Goal: Transaction & Acquisition: Obtain resource

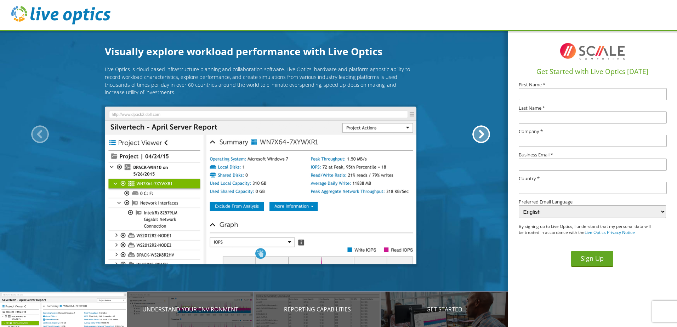
click at [317, 197] on img at bounding box center [261, 186] width 312 height 158
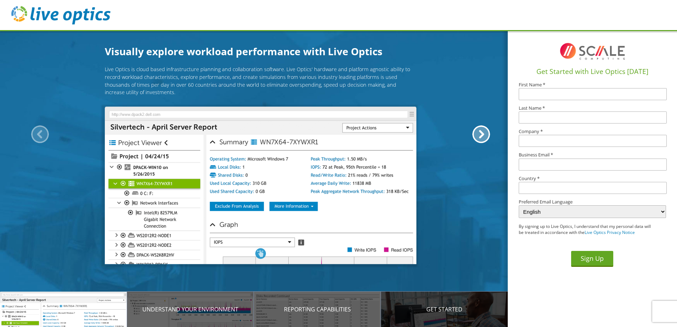
click at [431, 307] on p "Get Started" at bounding box center [444, 309] width 127 height 8
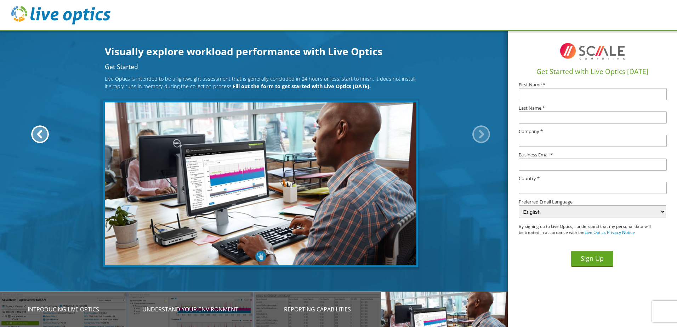
click at [549, 96] on input "text" at bounding box center [593, 94] width 148 height 12
type input "J"
type input "Matt"
type input "Townley"
type input "Long Lines Broadband"
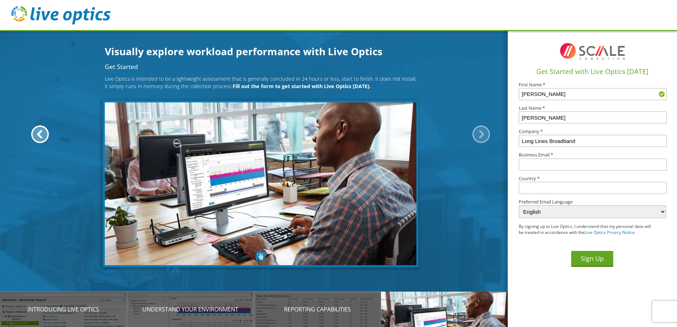
type input "mtownley@longlines.biz"
type input "[GEOGRAPHIC_DATA]"
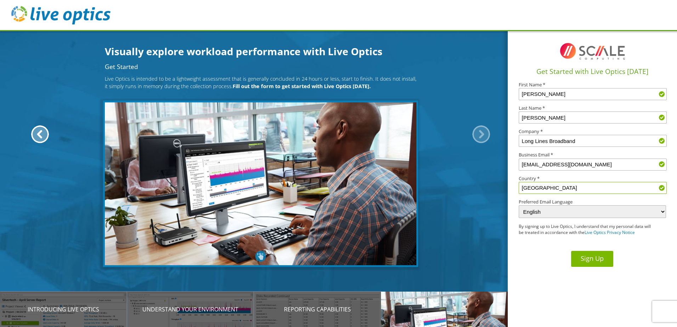
click at [604, 257] on button "Sign Up" at bounding box center [592, 259] width 42 height 16
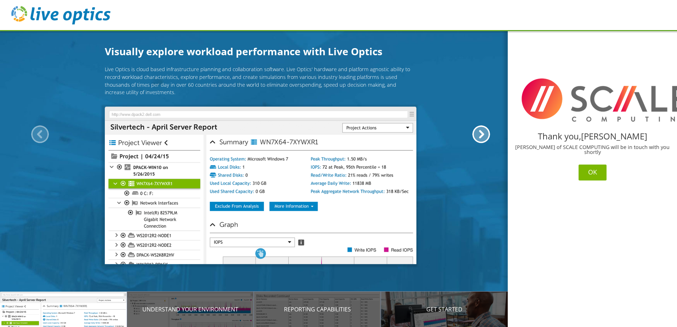
click at [593, 167] on button "OK" at bounding box center [593, 173] width 28 height 16
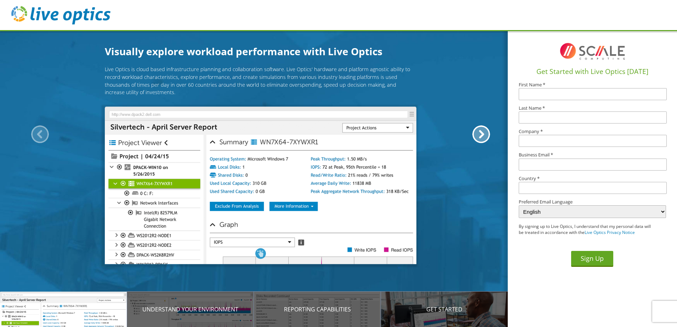
click at [281, 216] on img at bounding box center [261, 186] width 312 height 158
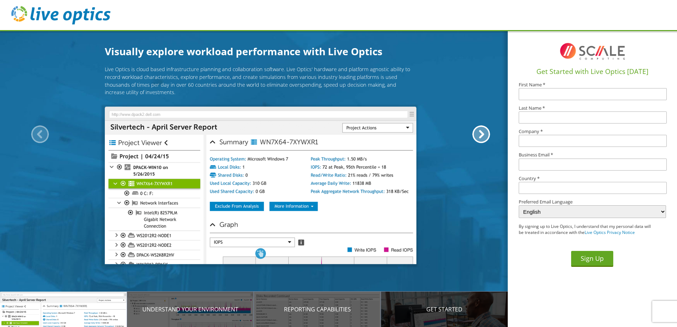
click at [430, 308] on p "Get Started" at bounding box center [444, 309] width 127 height 8
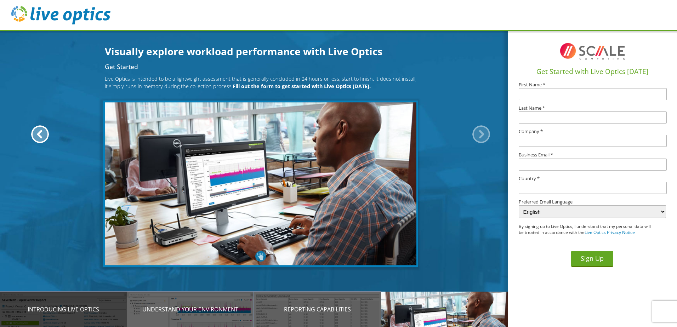
click at [107, 317] on div "Introducing Live Optics" at bounding box center [63, 309] width 127 height 35
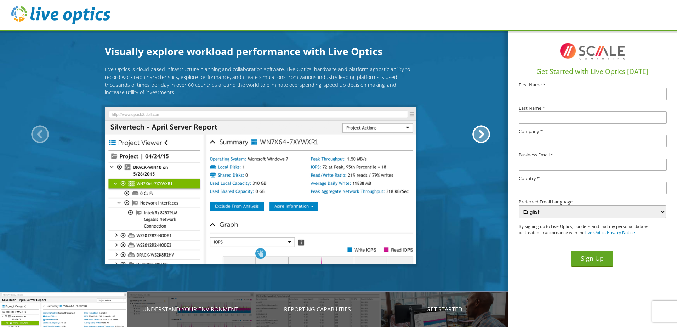
click at [207, 178] on img at bounding box center [261, 186] width 312 height 158
click at [262, 182] on img at bounding box center [261, 186] width 312 height 158
drag, startPoint x: 324, startPoint y: 184, endPoint x: 330, endPoint y: 184, distance: 5.3
click at [327, 184] on img at bounding box center [261, 186] width 312 height 158
drag, startPoint x: 359, startPoint y: 185, endPoint x: 363, endPoint y: 186, distance: 4.4
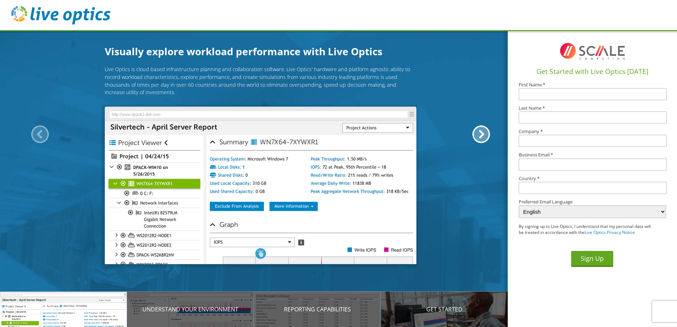
click at [359, 186] on img at bounding box center [261, 186] width 312 height 158
click at [295, 208] on img at bounding box center [261, 186] width 312 height 158
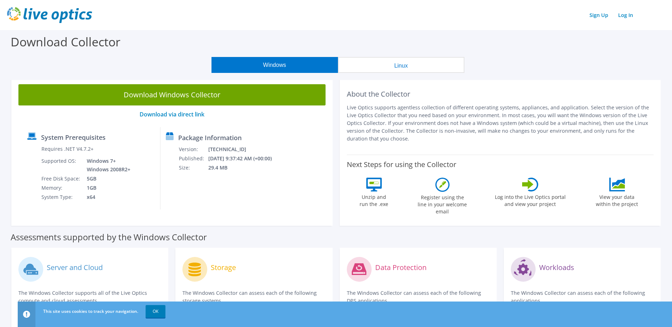
click at [391, 67] on button "Linux" at bounding box center [401, 65] width 126 height 16
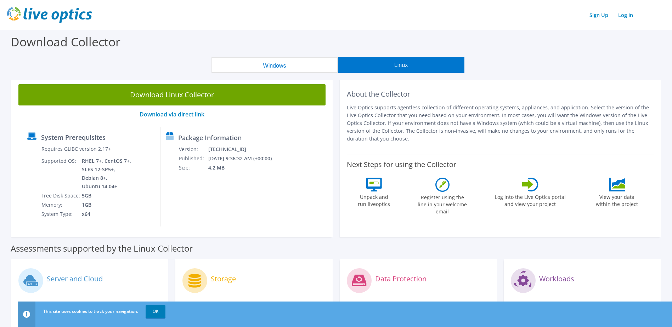
click at [288, 65] on button "Windows" at bounding box center [274, 65] width 126 height 16
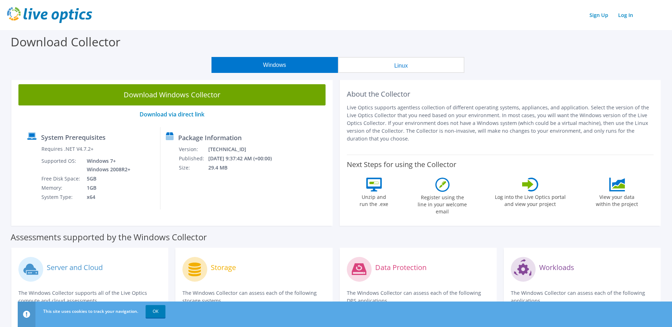
click at [385, 65] on button "Linux" at bounding box center [401, 65] width 126 height 16
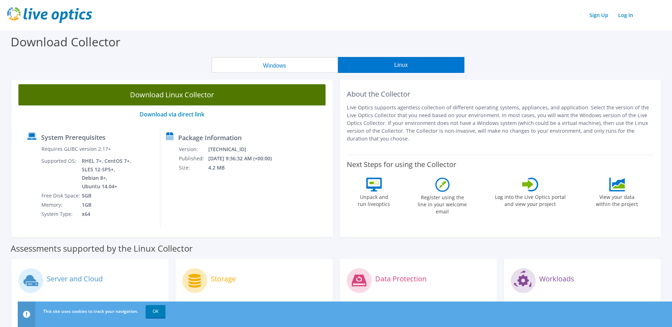
click at [246, 96] on link "Download Linux Collector" at bounding box center [171, 94] width 307 height 21
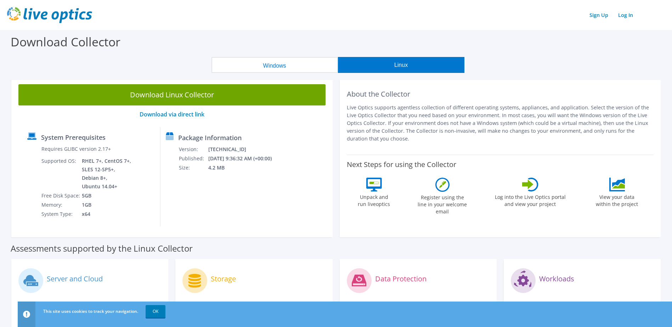
click at [315, 62] on button "Windows" at bounding box center [274, 65] width 126 height 16
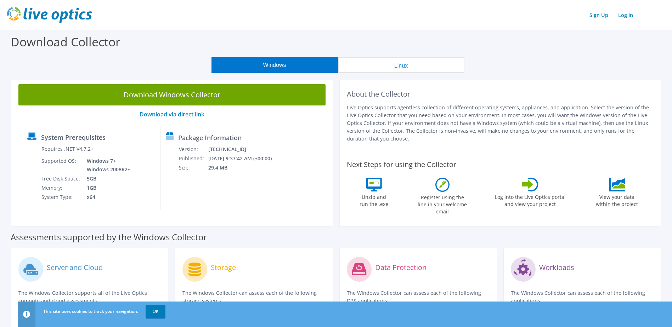
click at [190, 115] on link "Download via direct link" at bounding box center [172, 114] width 65 height 8
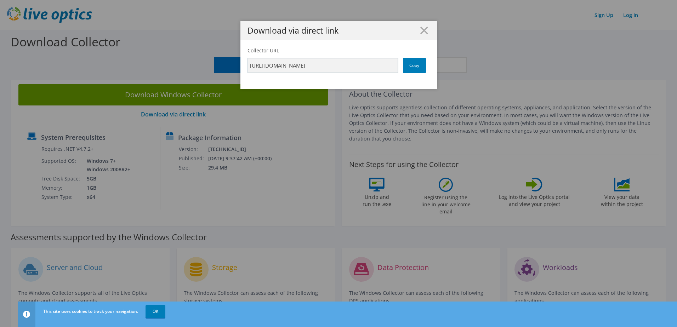
click at [189, 100] on div "Download via direct link Collector URL https://app.liveoptics.com/collector/dir…" at bounding box center [338, 163] width 677 height 285
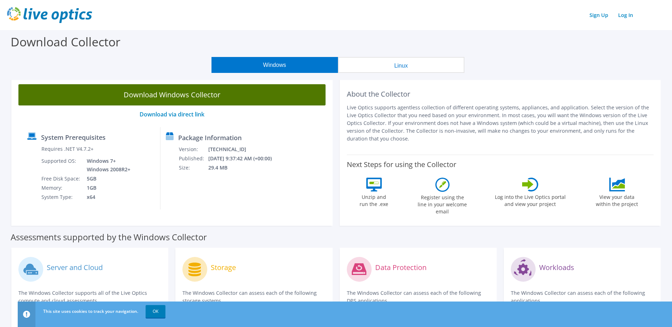
click at [178, 91] on link "Download Windows Collector" at bounding box center [171, 94] width 307 height 21
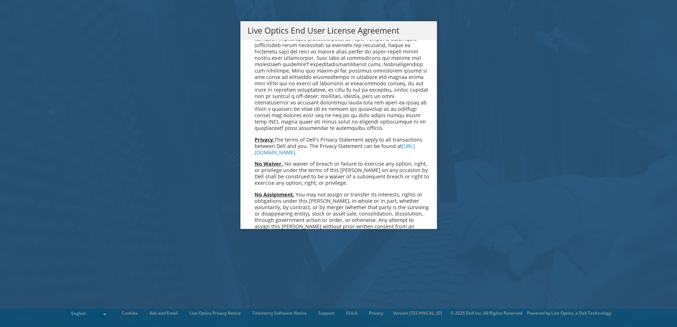
scroll to position [2677, 0]
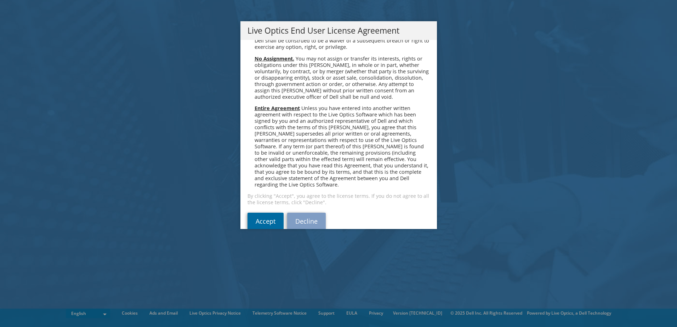
click at [254, 213] on link "Accept" at bounding box center [265, 221] width 36 height 17
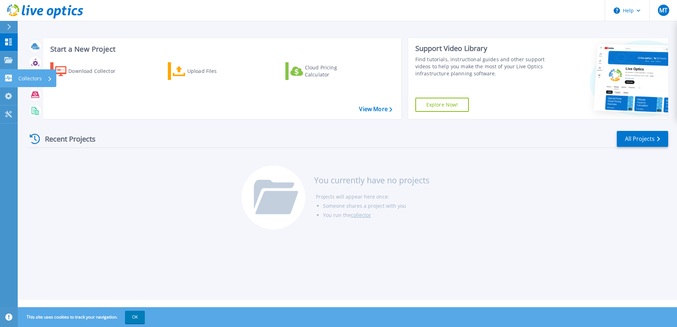
click at [8, 80] on icon at bounding box center [8, 78] width 8 height 7
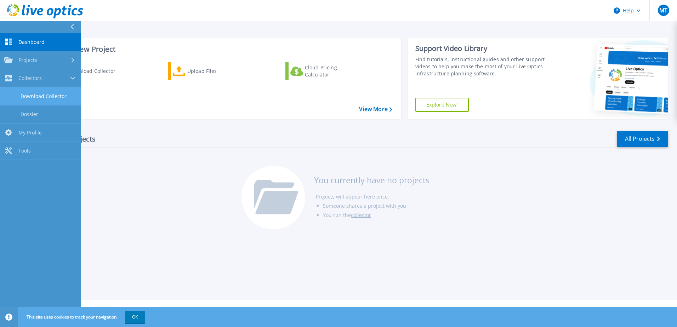
click at [29, 95] on link "Download Collector" at bounding box center [40, 96] width 81 height 18
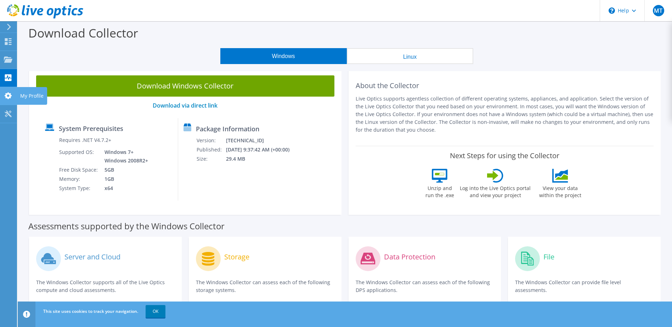
click at [7, 97] on use at bounding box center [8, 95] width 7 height 7
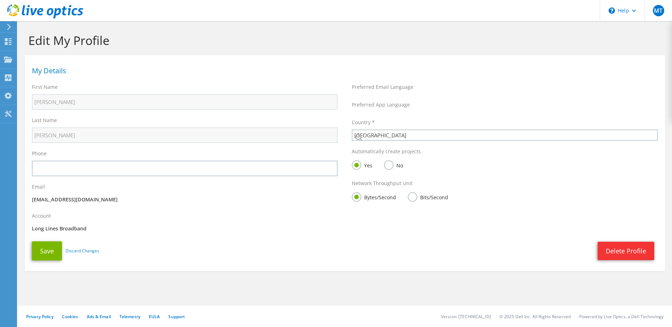
select select "224"
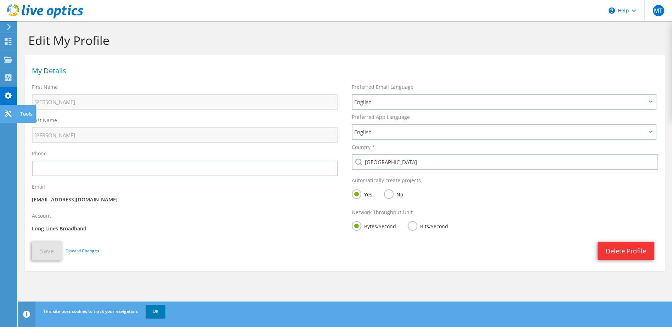
click at [6, 112] on icon at bounding box center [8, 113] width 8 height 7
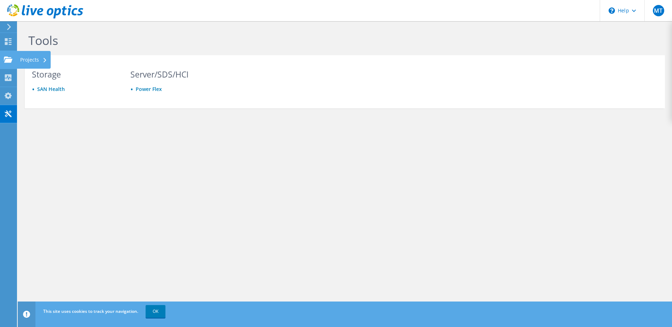
click at [10, 63] on div at bounding box center [8, 61] width 8 height 8
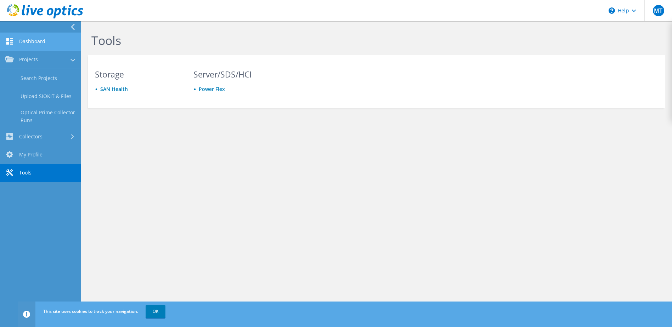
click at [32, 41] on link "Dashboard" at bounding box center [40, 42] width 81 height 18
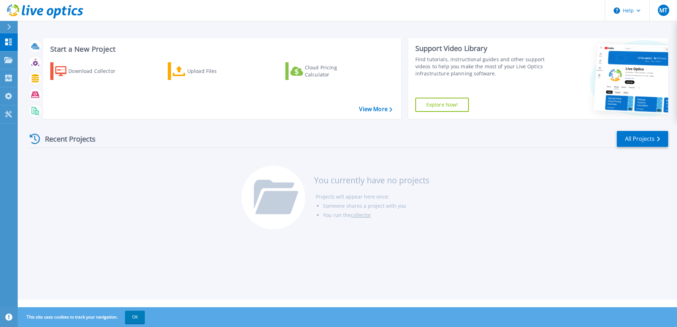
click at [6, 27] on button at bounding box center [9, 27] width 18 height 12
click at [188, 73] on div "Upload Files" at bounding box center [215, 71] width 57 height 14
